Goal: Navigation & Orientation: Find specific page/section

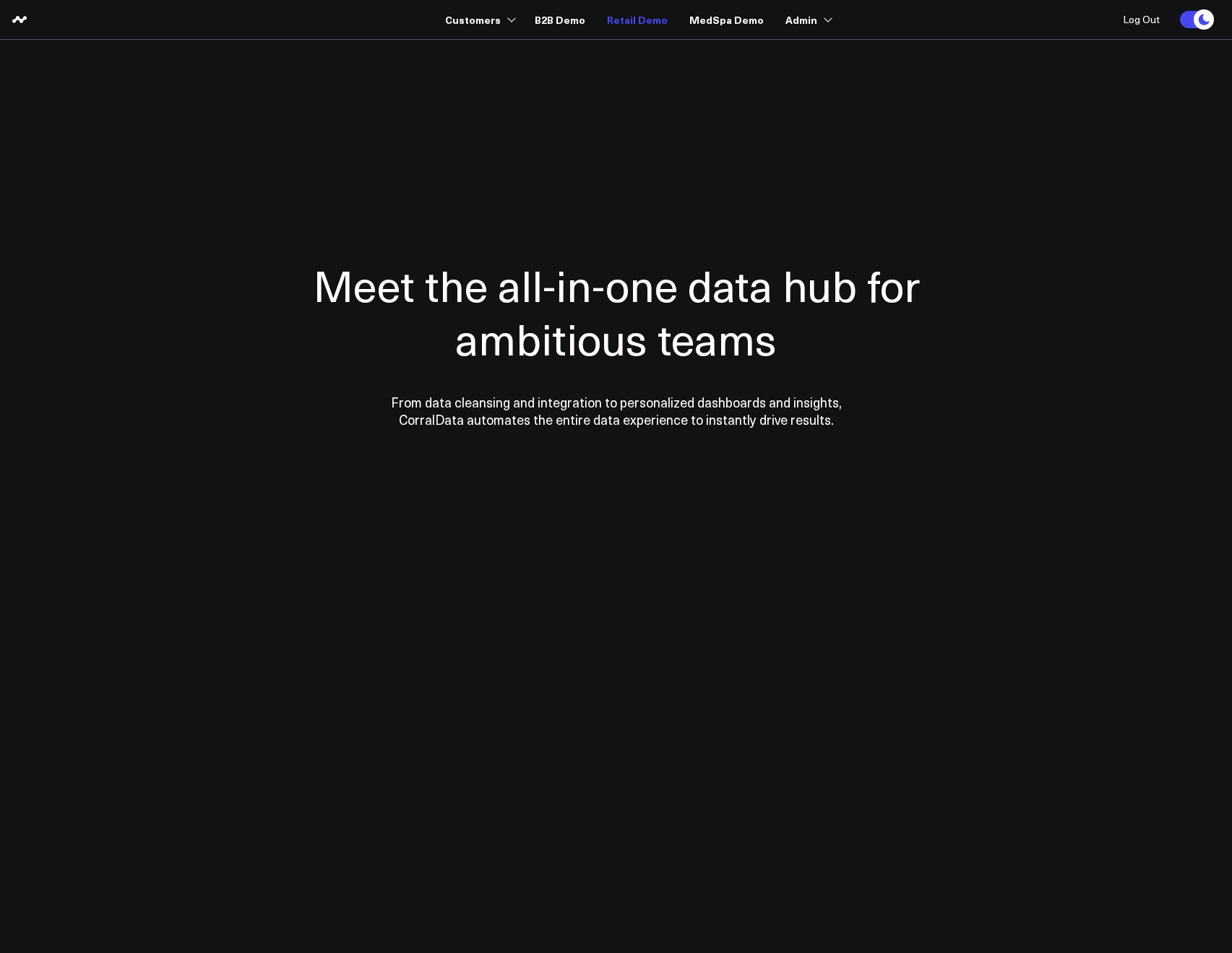
click at [626, 18] on link "Retail Demo" at bounding box center [637, 19] width 61 height 26
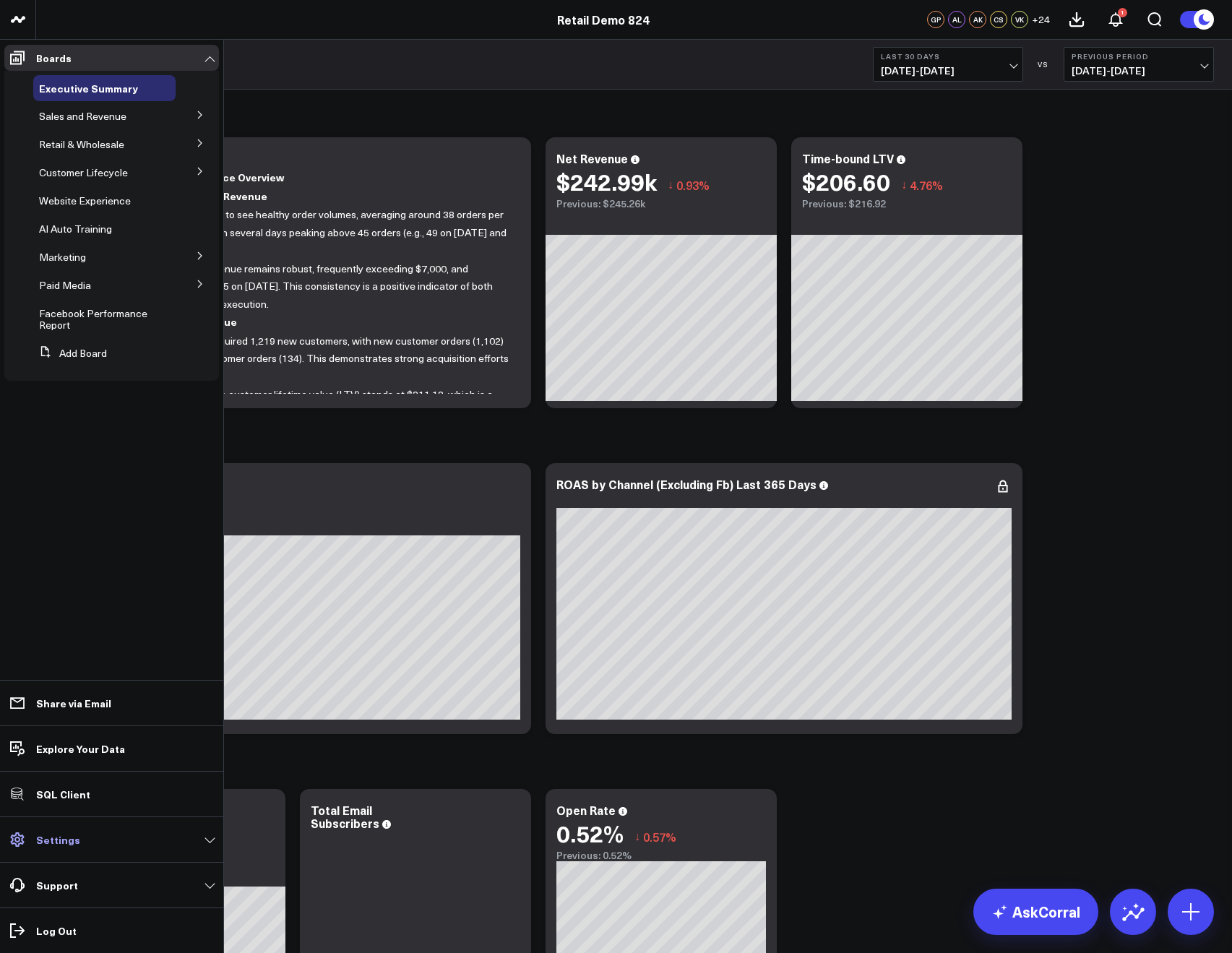
click at [60, 830] on link "Settings" at bounding box center [111, 839] width 214 height 26
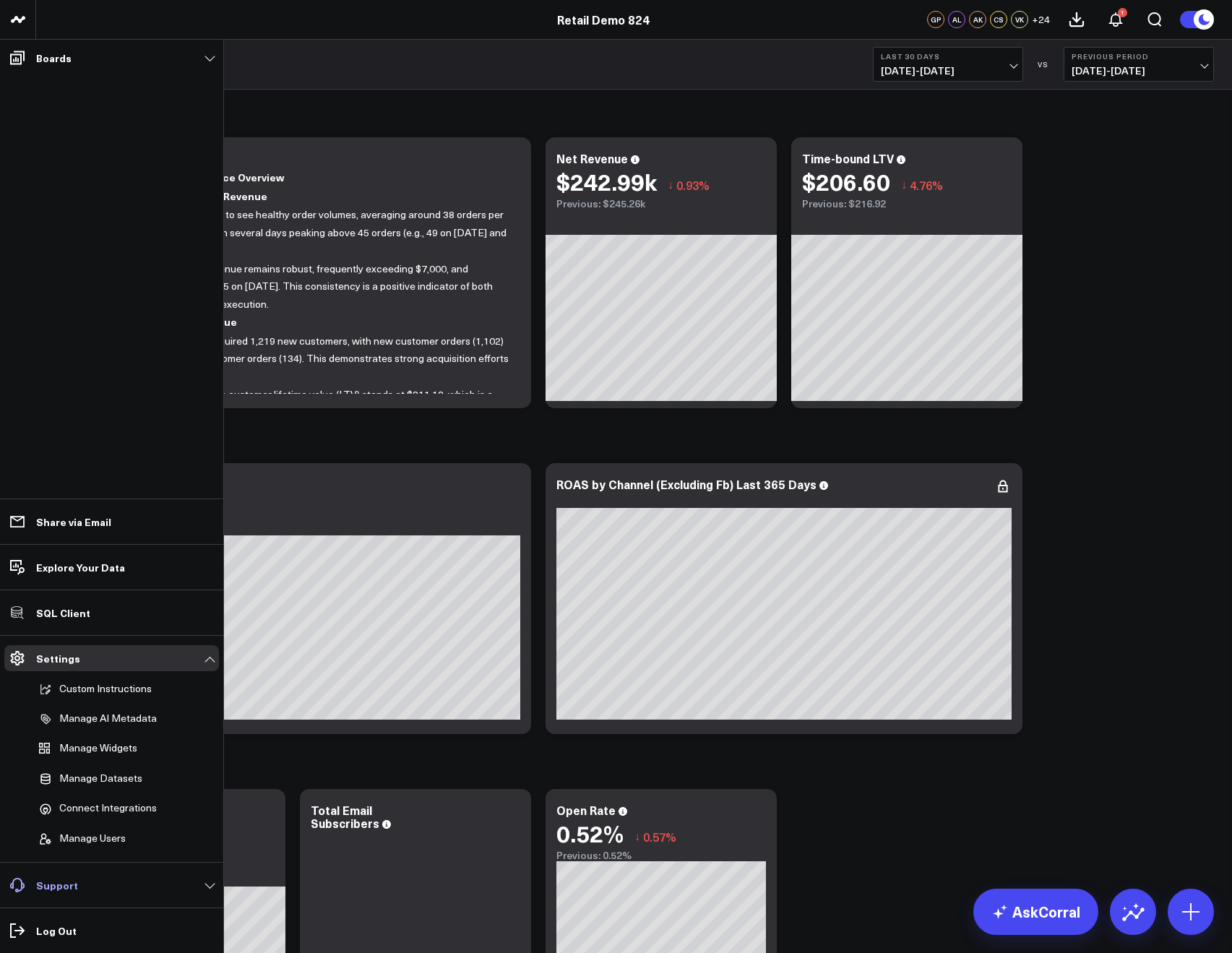
click at [98, 890] on link "Support" at bounding box center [111, 885] width 214 height 26
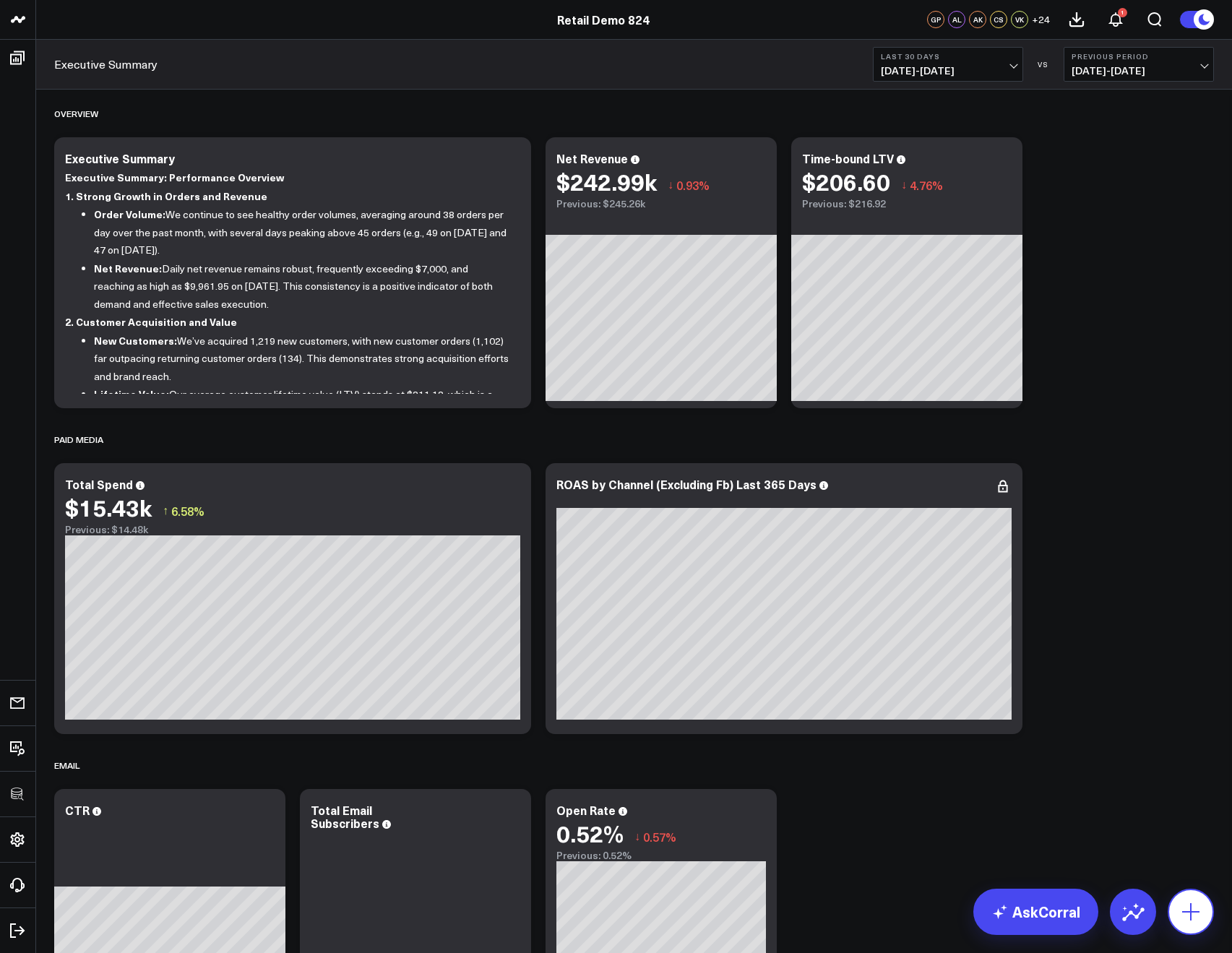
click at [1174, 910] on button at bounding box center [1191, 912] width 46 height 46
